Goal: Task Accomplishment & Management: Complete application form

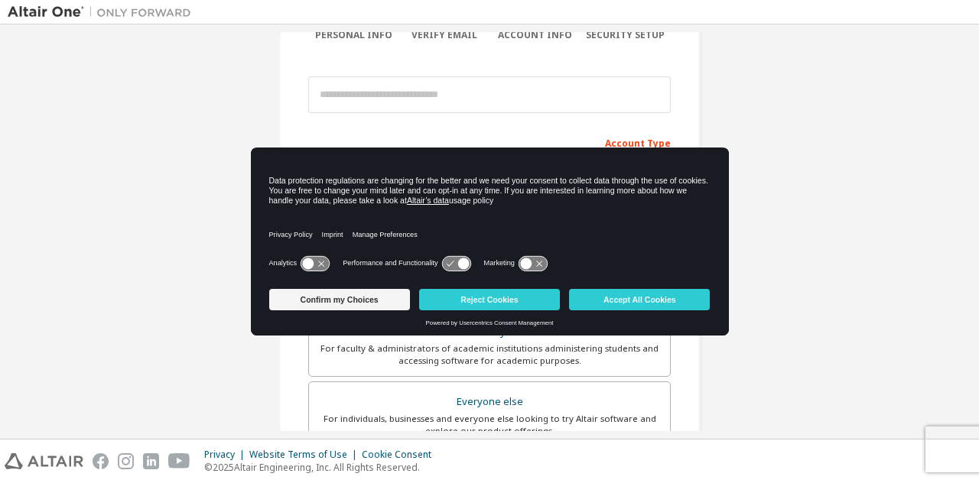
scroll to position [145, 0]
click at [616, 305] on button "Accept All Cookies" at bounding box center [639, 299] width 141 height 21
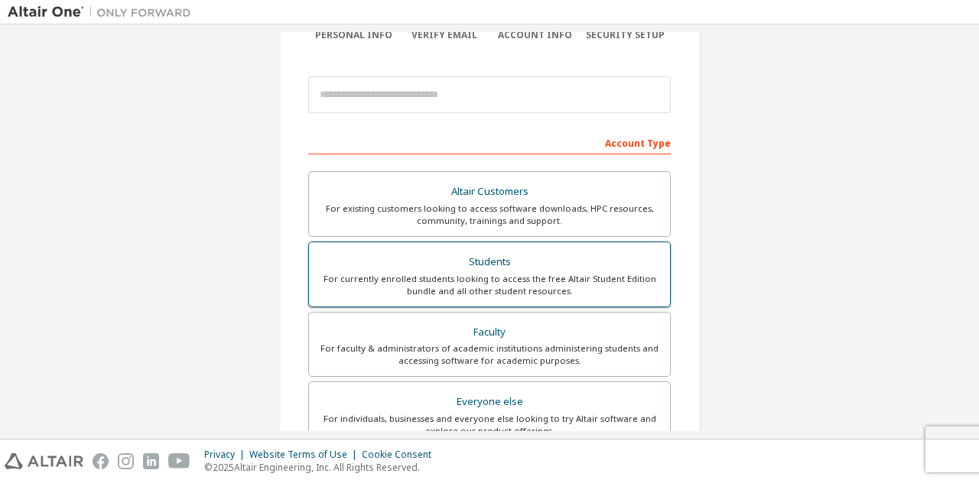
click at [422, 268] on div "Students" at bounding box center [489, 262] width 343 height 21
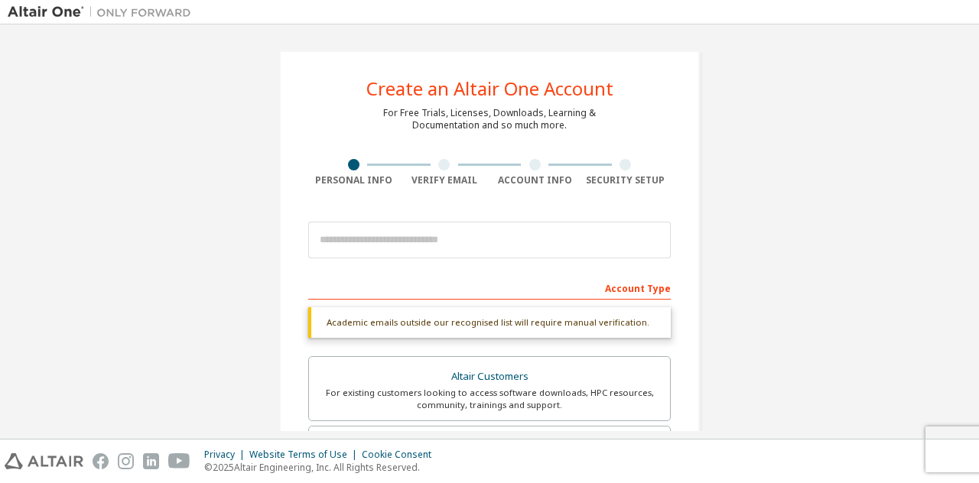
scroll to position [91, 0]
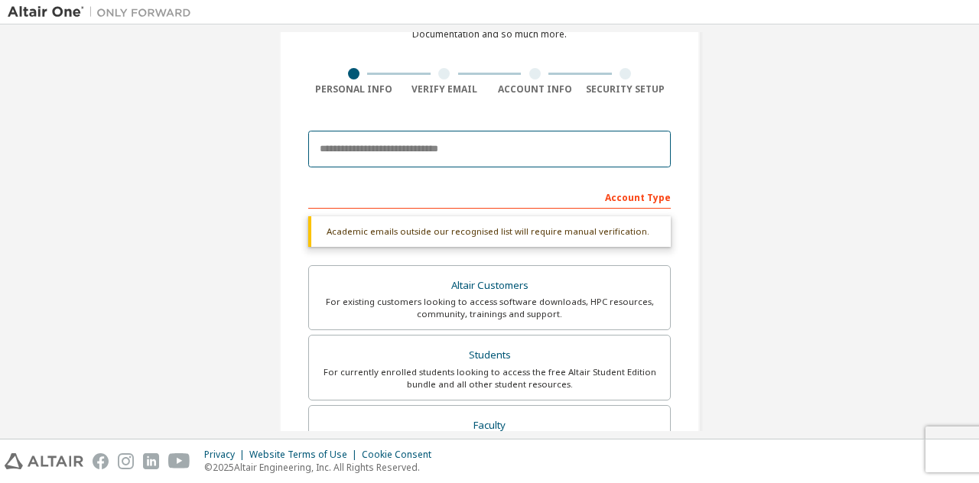
click at [424, 148] on input "email" at bounding box center [489, 149] width 363 height 37
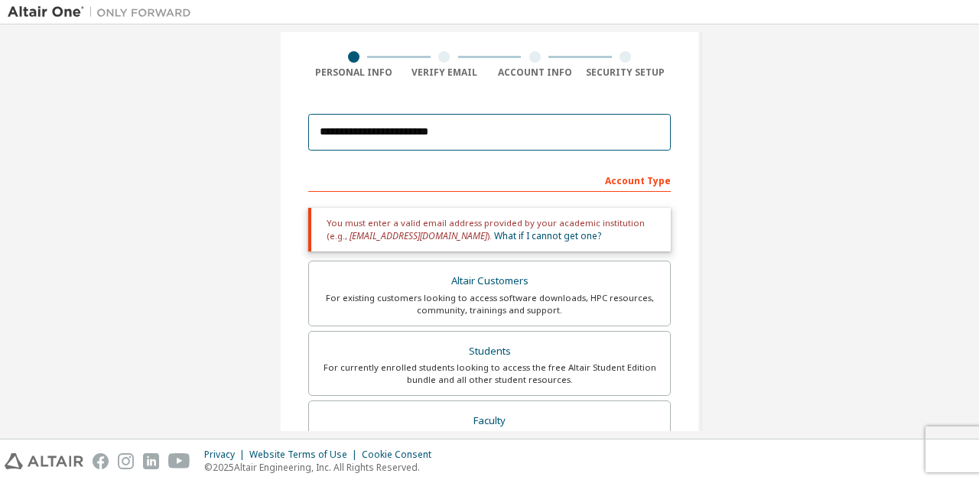
scroll to position [107, 0]
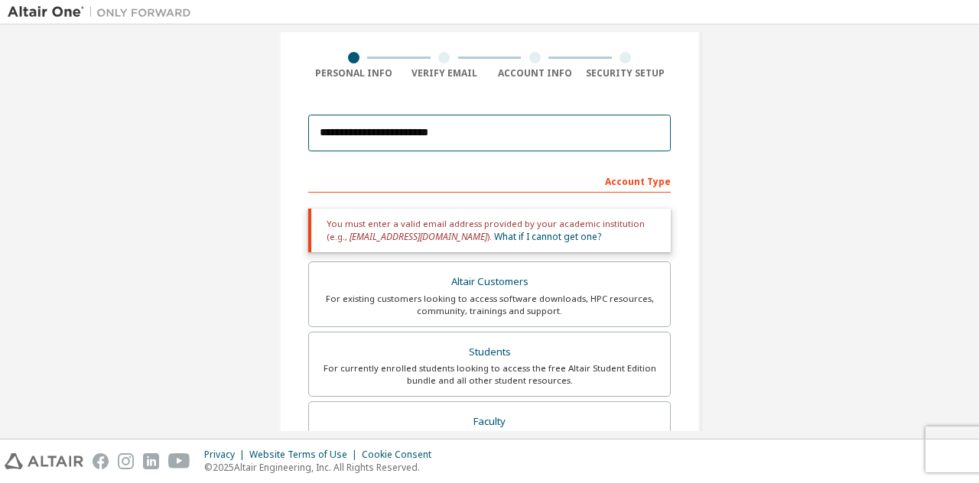
click at [361, 138] on input "**********" at bounding box center [489, 133] width 363 height 37
type input "**********"
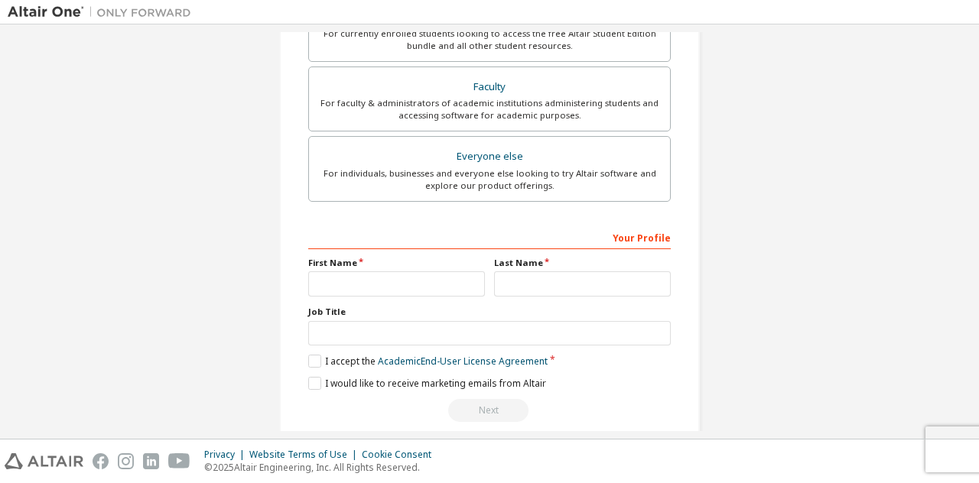
scroll to position [407, 0]
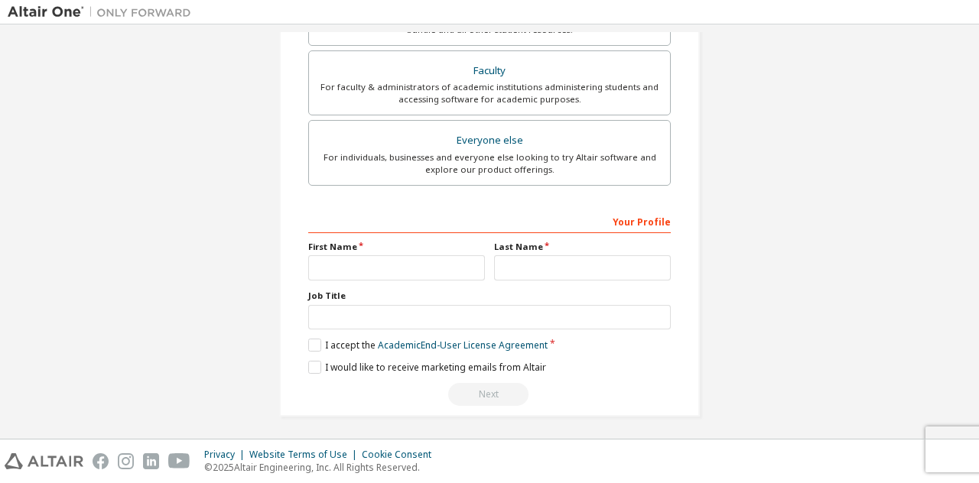
type input "**********"
click at [416, 265] on input "text" at bounding box center [396, 268] width 177 height 25
click at [438, 209] on div "Your Profile" at bounding box center [489, 221] width 363 height 24
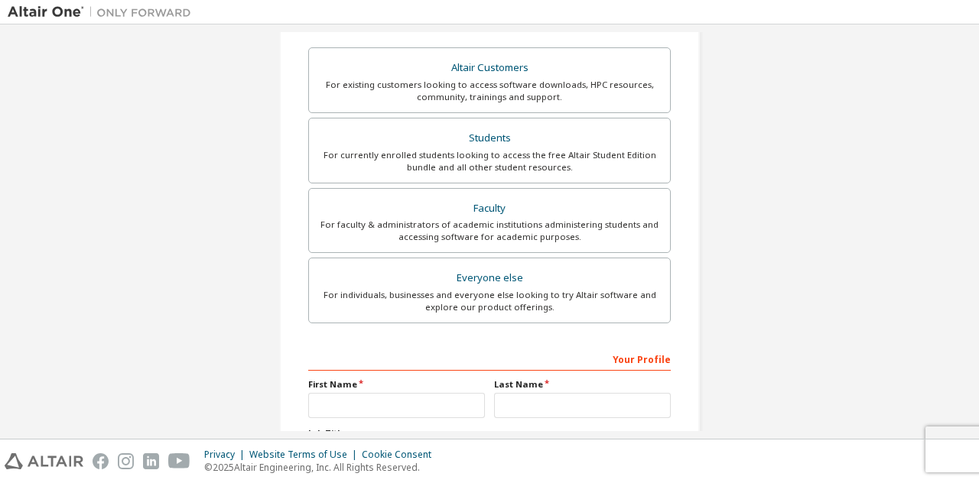
scroll to position [268, 0]
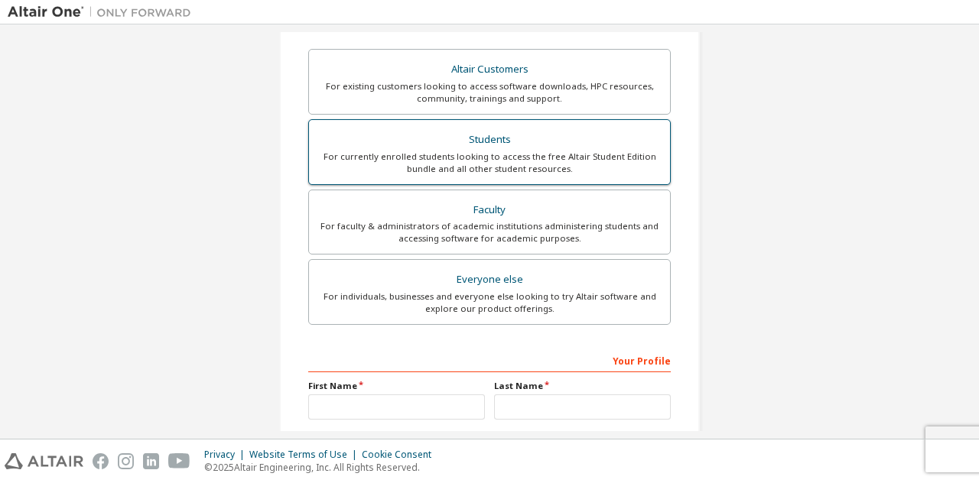
click at [470, 125] on label "Students For currently enrolled students looking to access the free Altair Stud…" at bounding box center [489, 152] width 363 height 66
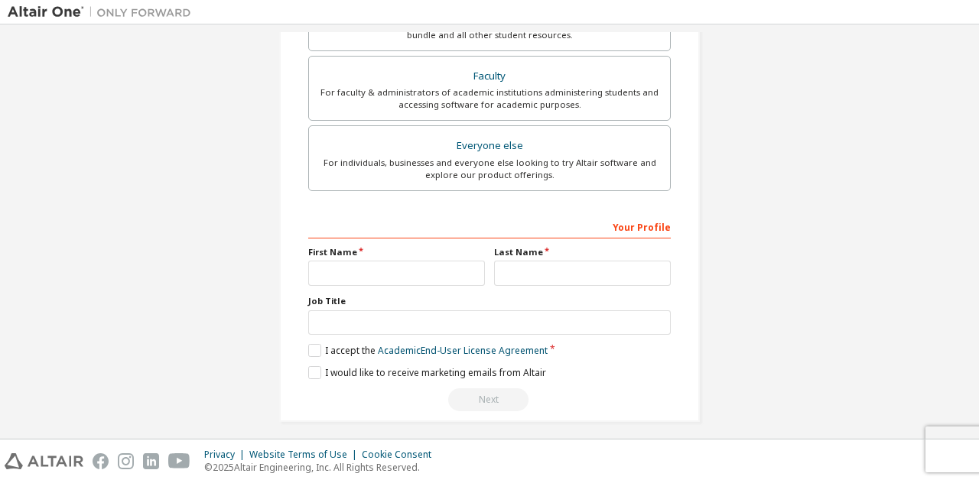
scroll to position [402, 0]
click at [370, 264] on input "text" at bounding box center [396, 272] width 177 height 25
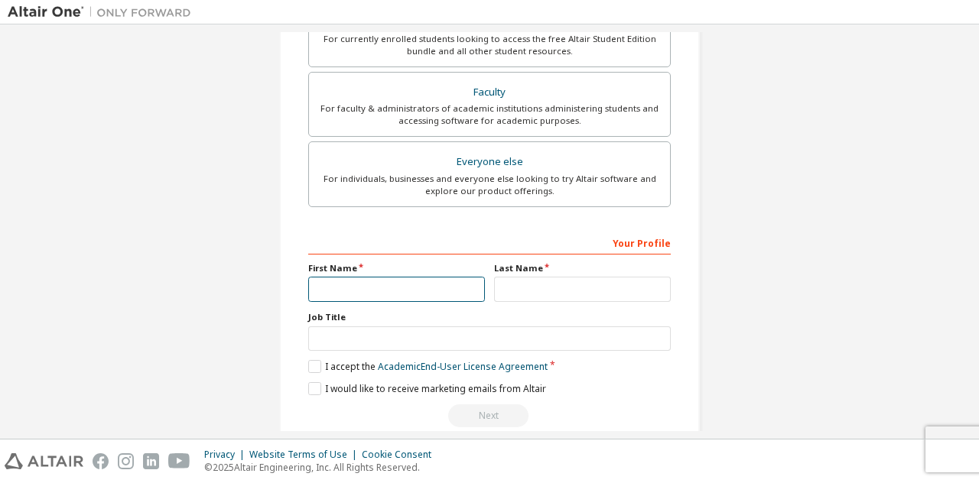
scroll to position [394, 0]
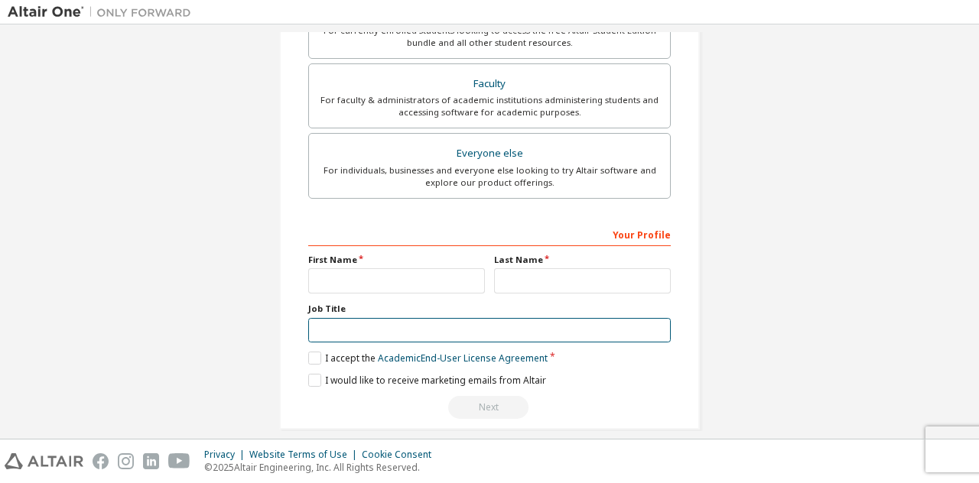
click at [375, 323] on input "text" at bounding box center [489, 330] width 363 height 25
type input "*******"
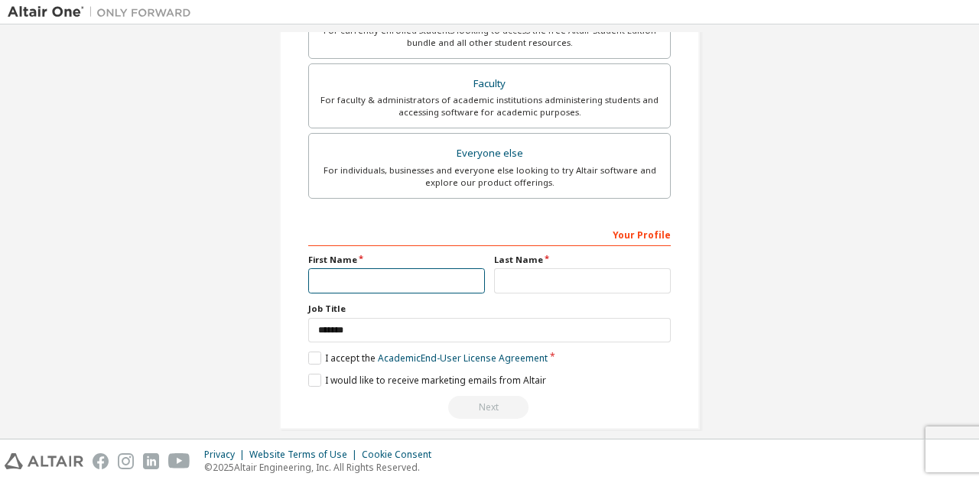
click at [366, 277] on input "text" at bounding box center [396, 281] width 177 height 25
type input "*"
type input "*******"
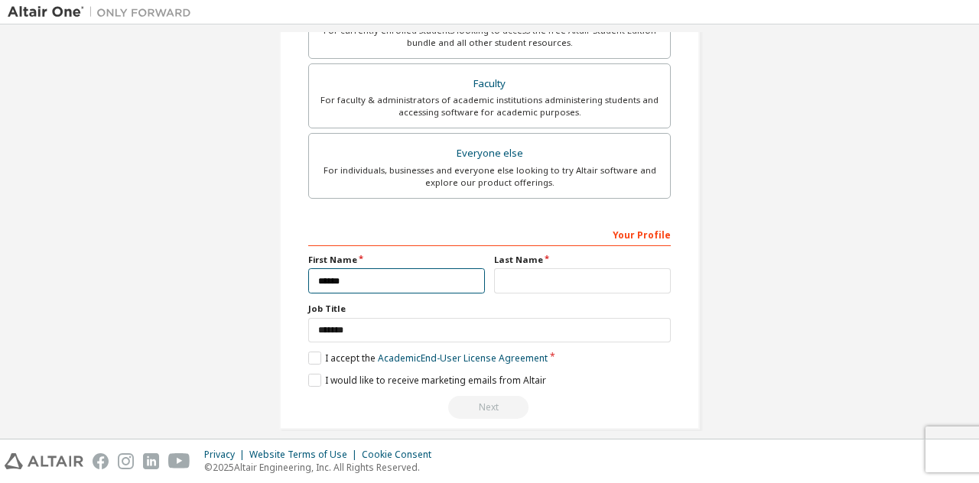
type input "*****"
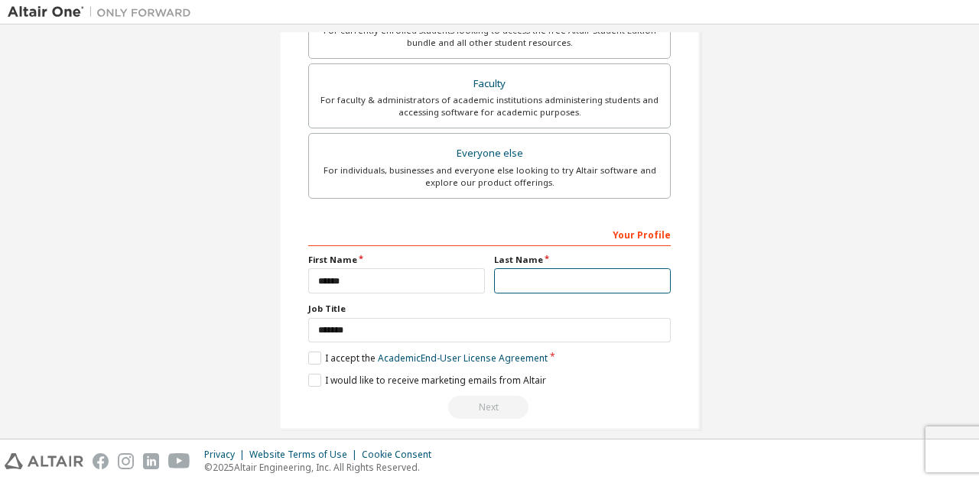
click at [531, 282] on input "text" at bounding box center [582, 281] width 177 height 25
type input "*"
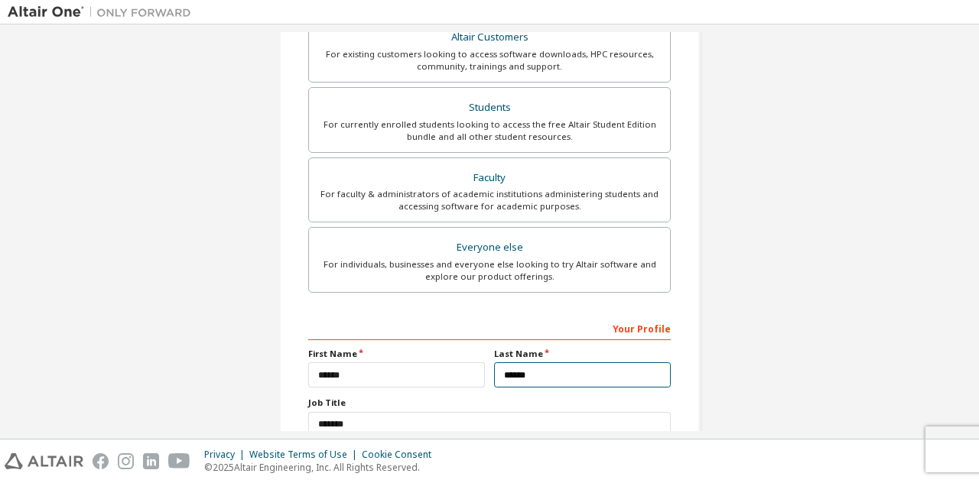
scroll to position [407, 0]
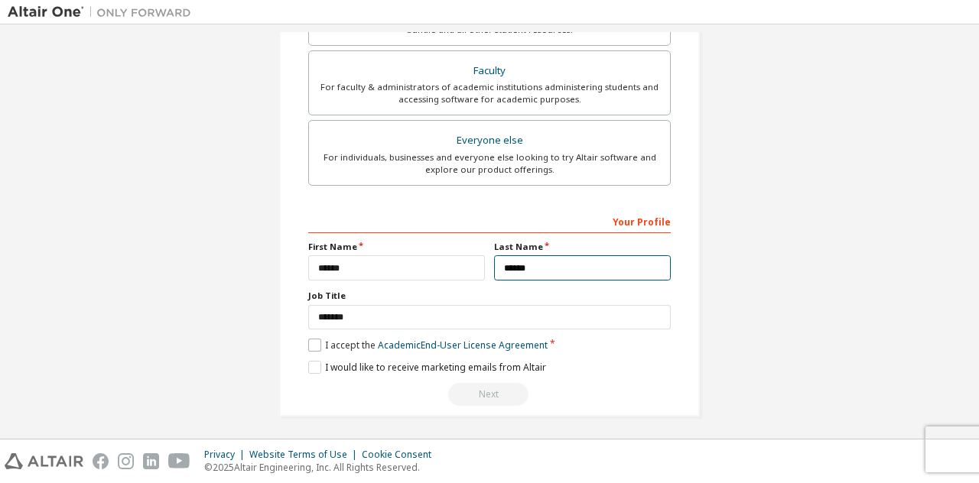
type input "*****"
click at [308, 344] on label "I accept the Academic End-User License Agreement" at bounding box center [427, 345] width 239 height 13
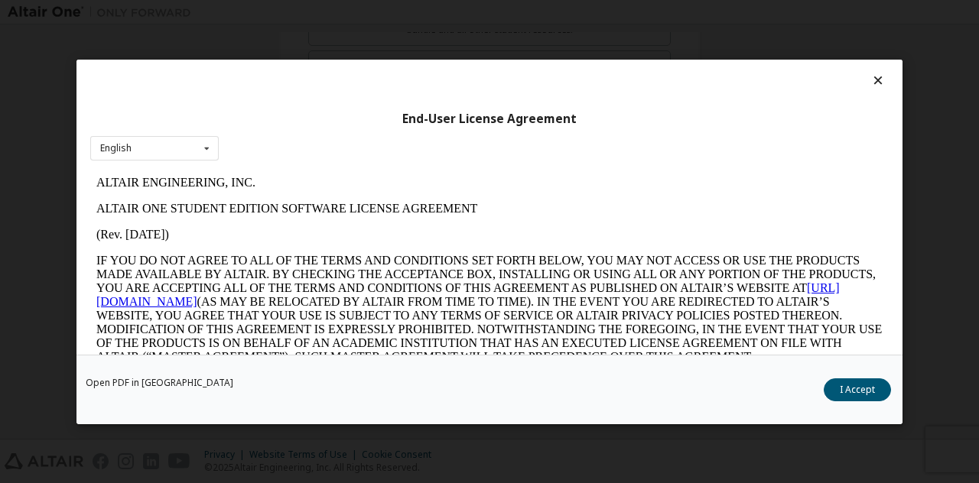
scroll to position [0, 0]
click at [203, 145] on icon at bounding box center [206, 148] width 19 height 24
click at [863, 385] on button "I Accept" at bounding box center [857, 389] width 67 height 23
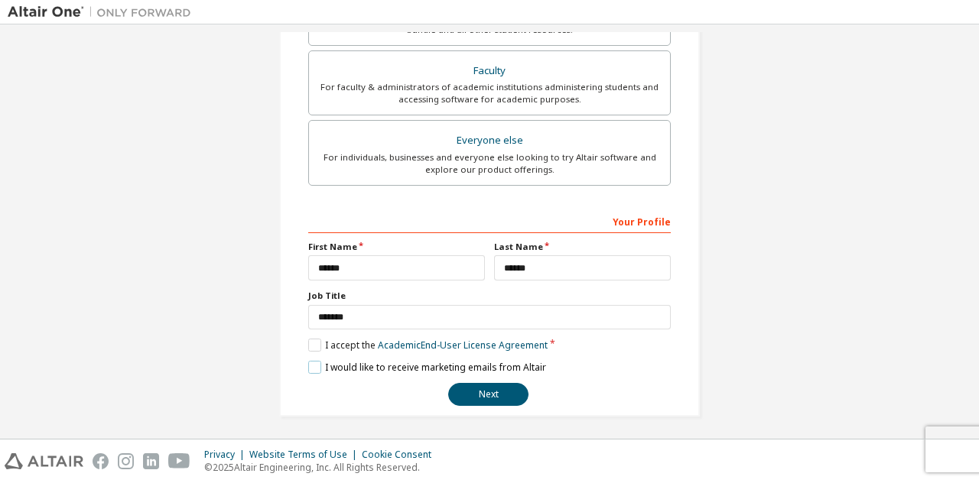
click at [317, 363] on label "I would like to receive marketing emails from Altair" at bounding box center [427, 367] width 238 height 13
click at [468, 394] on button "Next" at bounding box center [488, 394] width 80 height 23
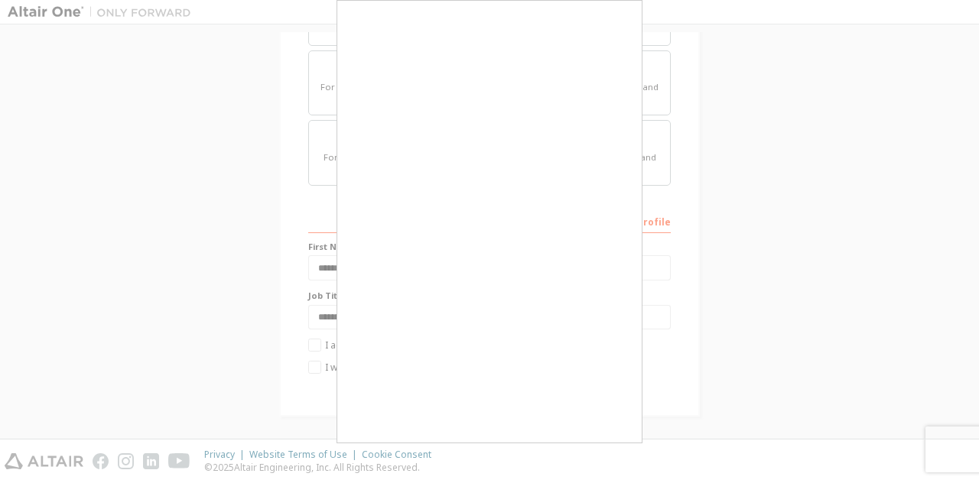
click at [223, 282] on div at bounding box center [489, 241] width 979 height 483
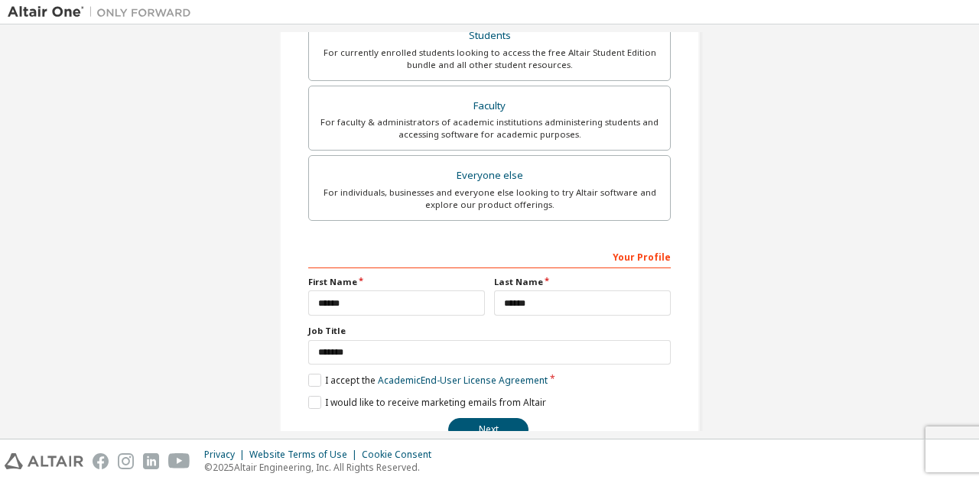
scroll to position [407, 0]
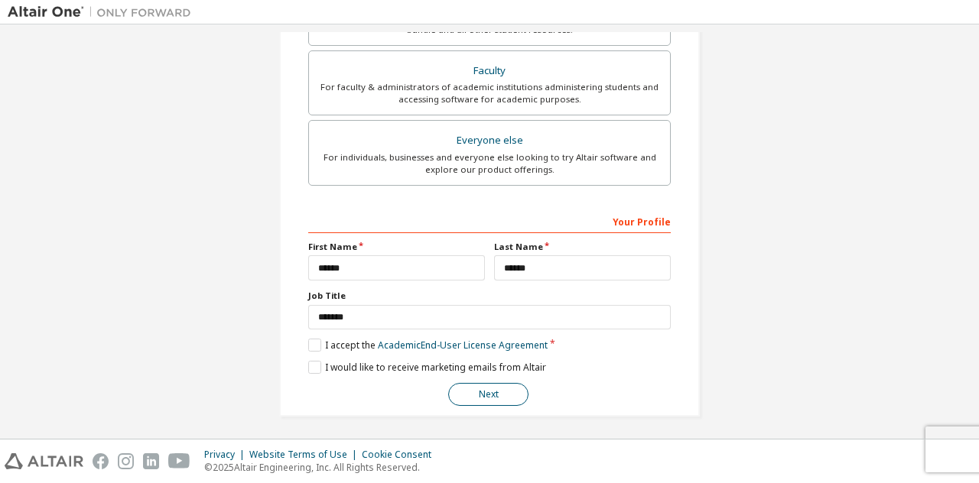
click at [496, 391] on button "Next" at bounding box center [488, 394] width 80 height 23
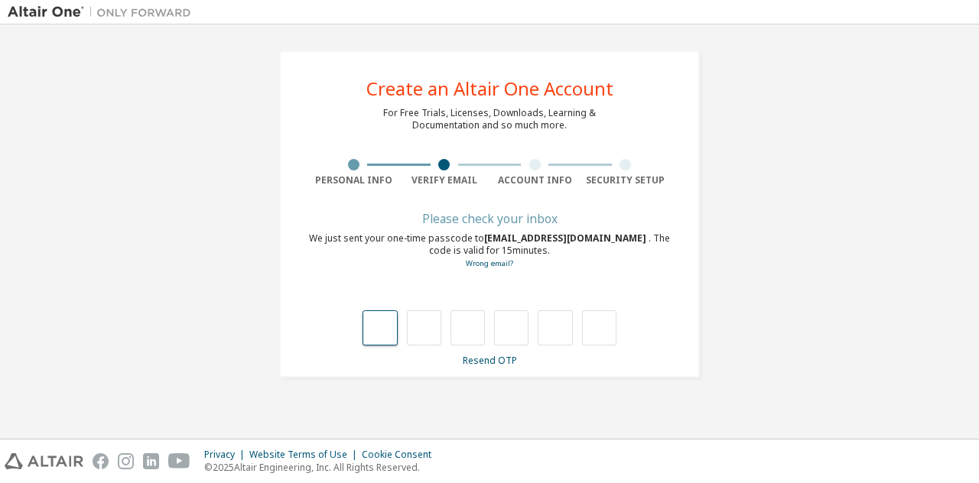
type input "*"
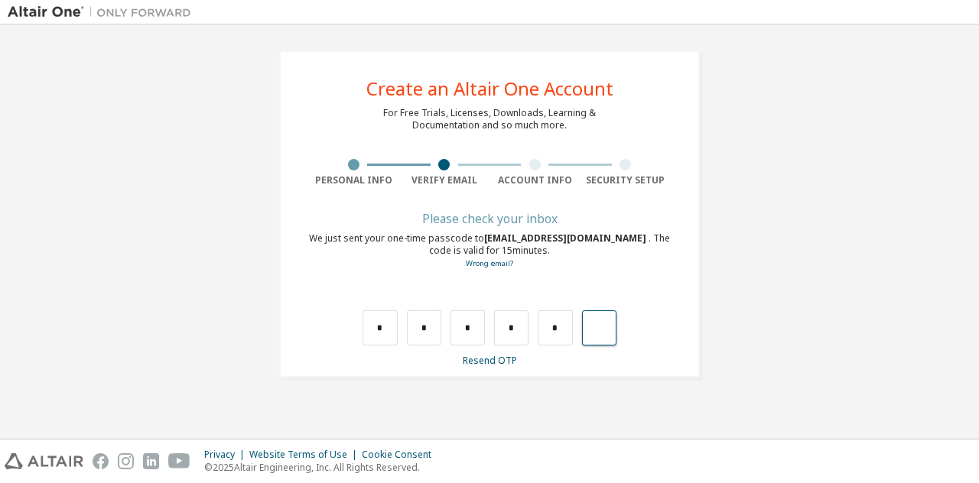
type input "*"
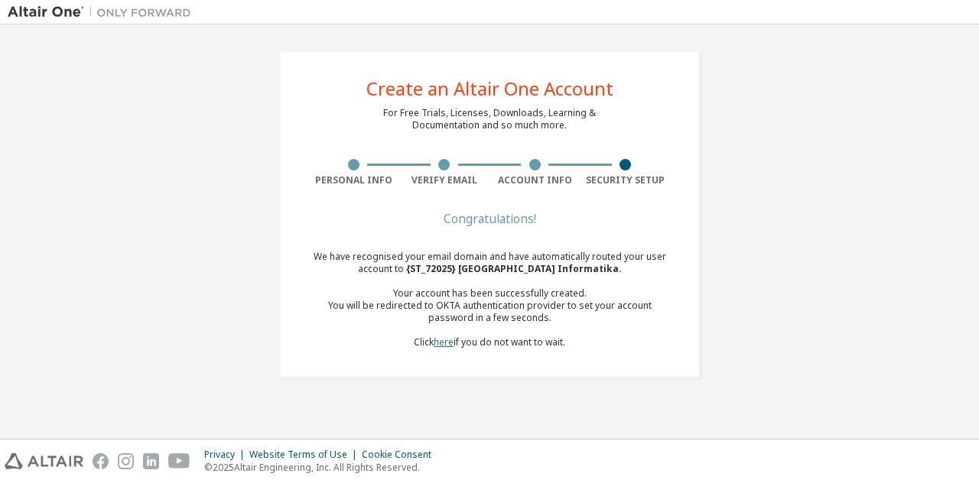
click at [442, 347] on link "here" at bounding box center [444, 342] width 20 height 13
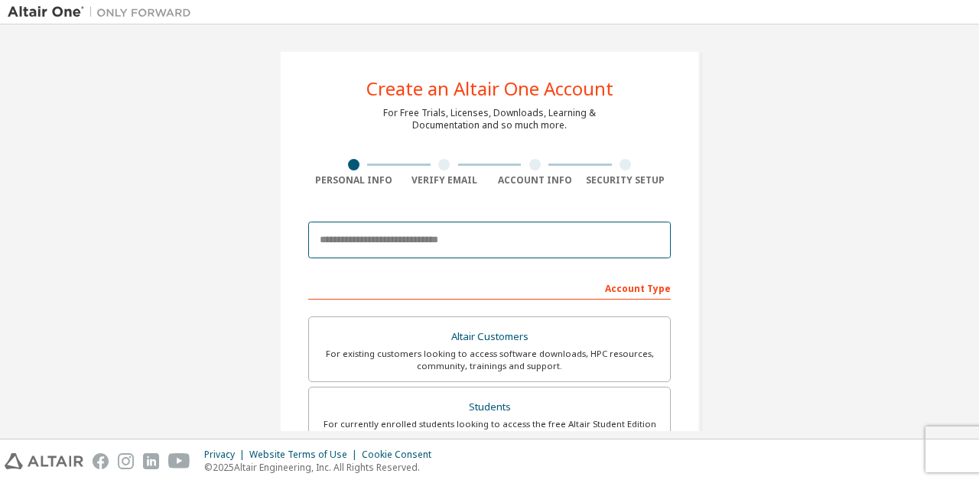
click at [401, 231] on input "email" at bounding box center [489, 240] width 363 height 37
type input "**********"
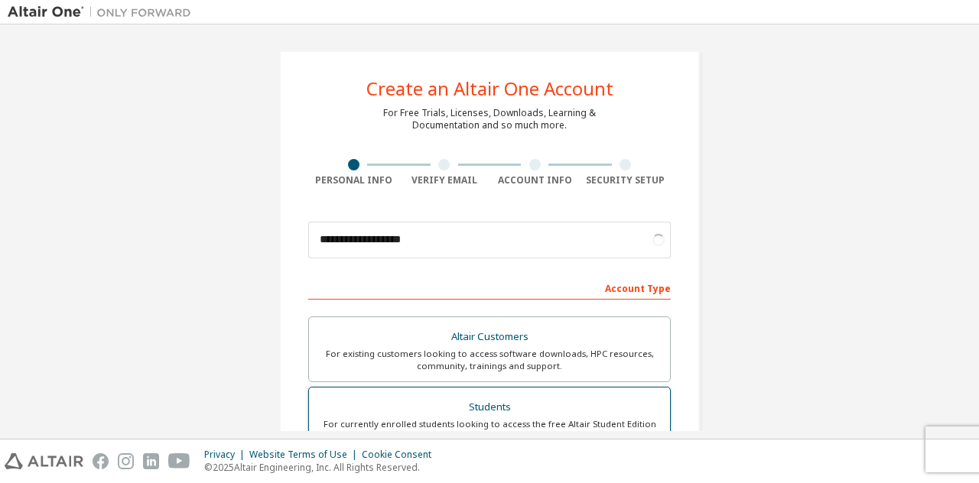
click at [429, 405] on div "Altair Customers For existing customers looking to access software downloads, H…" at bounding box center [489, 457] width 363 height 281
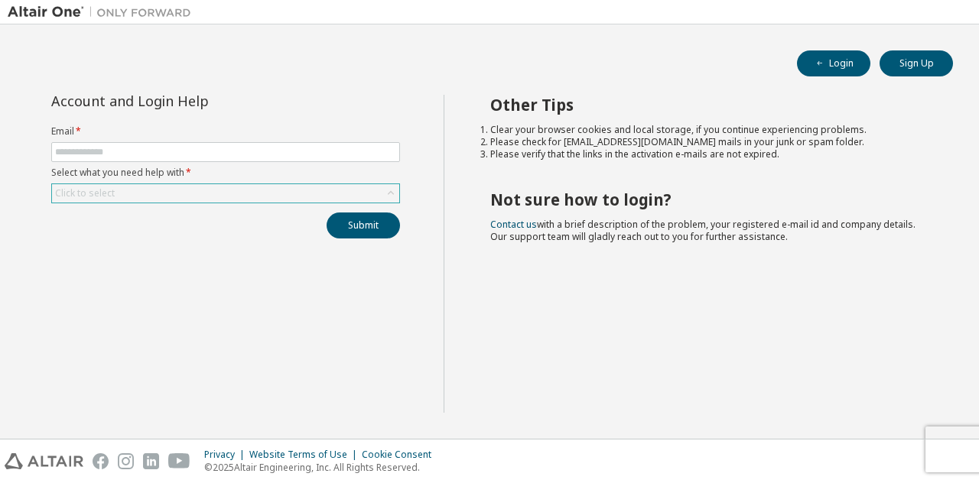
click at [251, 188] on div "Click to select" at bounding box center [225, 193] width 347 height 18
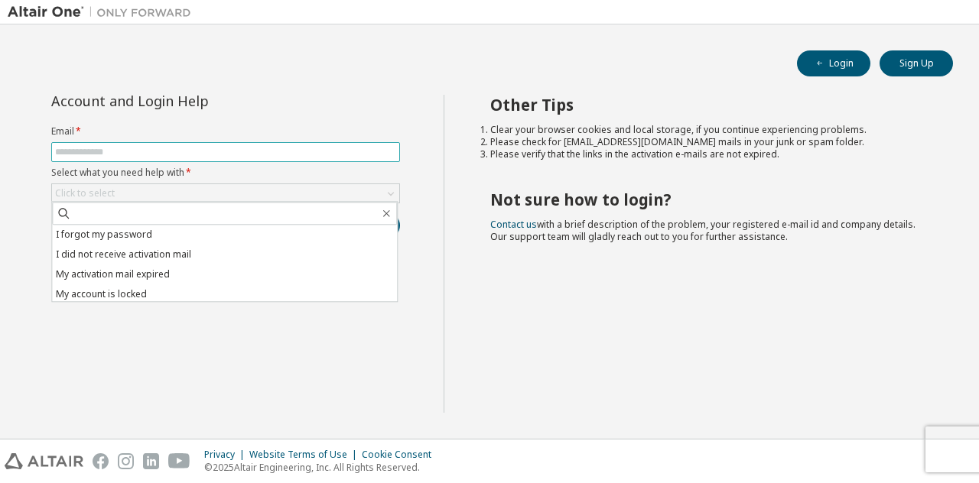
click at [194, 157] on input "text" at bounding box center [225, 152] width 341 height 12
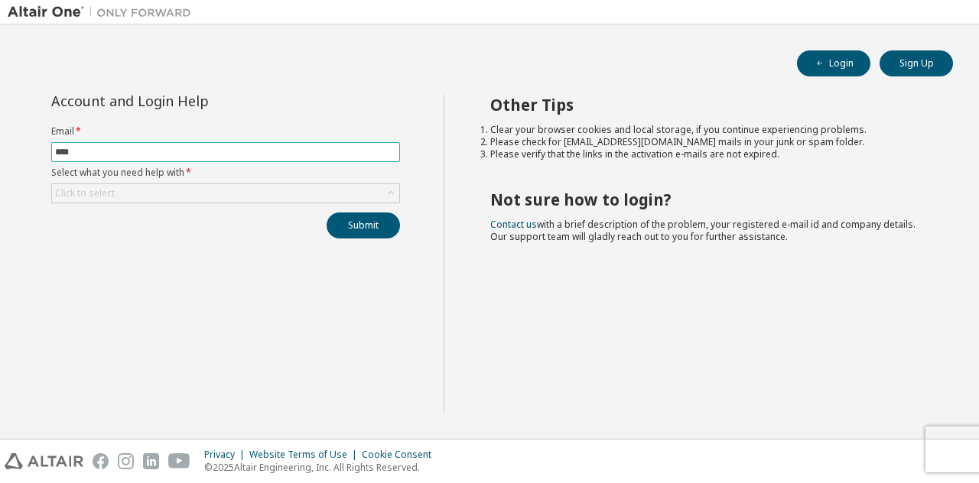
type input "**********"
click at [195, 186] on div "Click to select" at bounding box center [225, 193] width 347 height 18
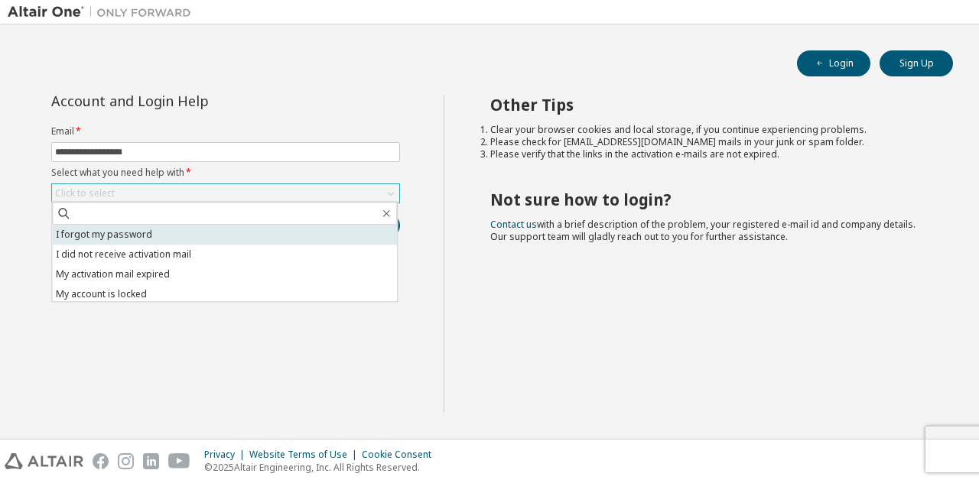
click at [155, 236] on li "I forgot my password" at bounding box center [224, 235] width 345 height 20
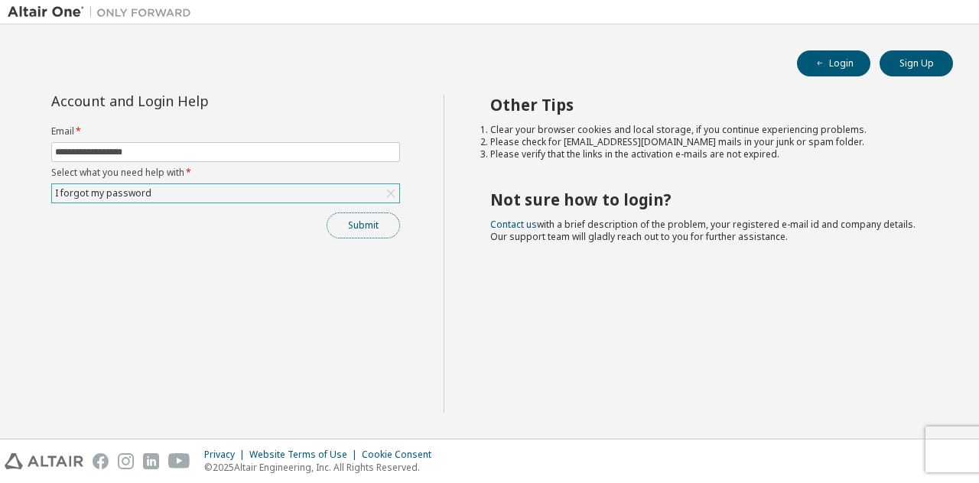
click at [340, 225] on button "Submit" at bounding box center [363, 226] width 73 height 26
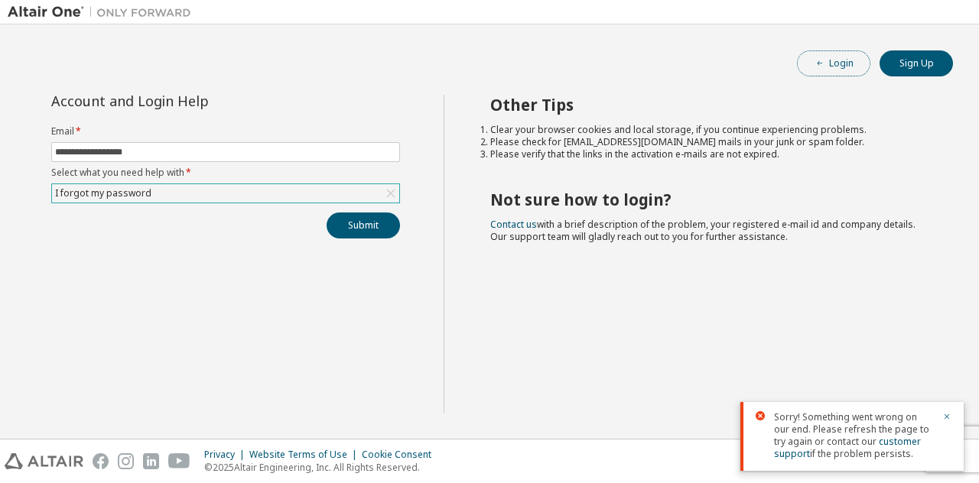
click at [828, 70] on button "Login" at bounding box center [833, 63] width 73 height 26
